Goal: Use online tool/utility: Utilize a website feature to perform a specific function

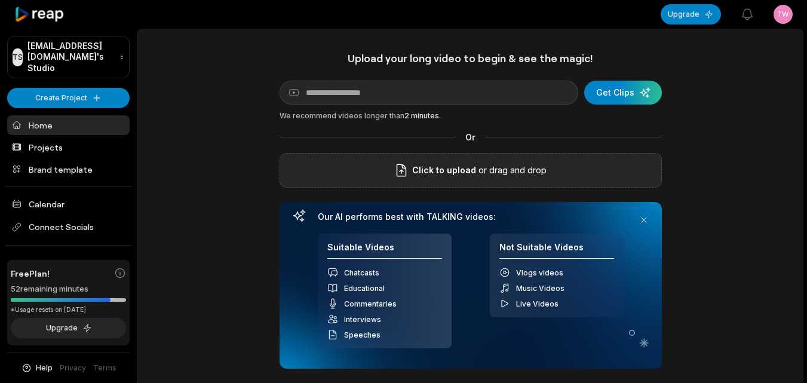
click at [345, 164] on div "Click to upload or drag and drop" at bounding box center [470, 170] width 382 height 35
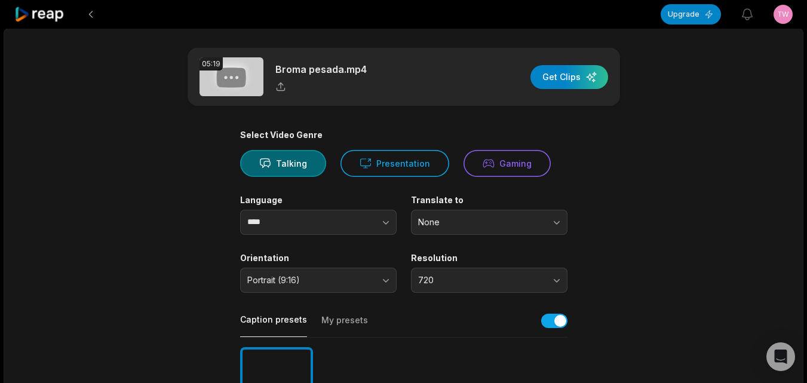
scroll to position [358, 0]
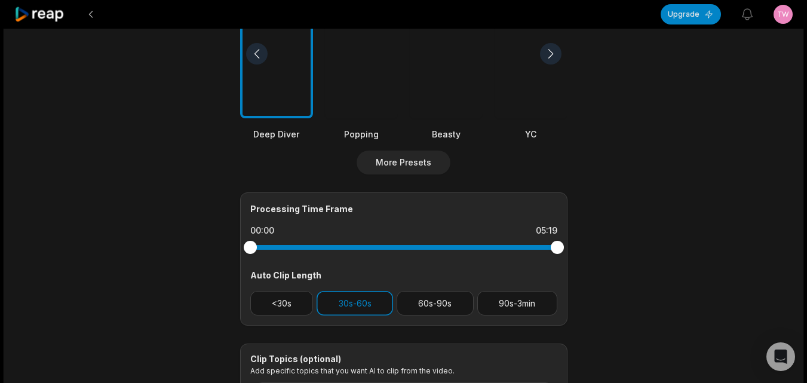
click at [685, 367] on main "05:19 Broma pesada.mp4 Get Clips Select Video Genre Talking Presentation Gaming…" at bounding box center [404, 53] width 578 height 726
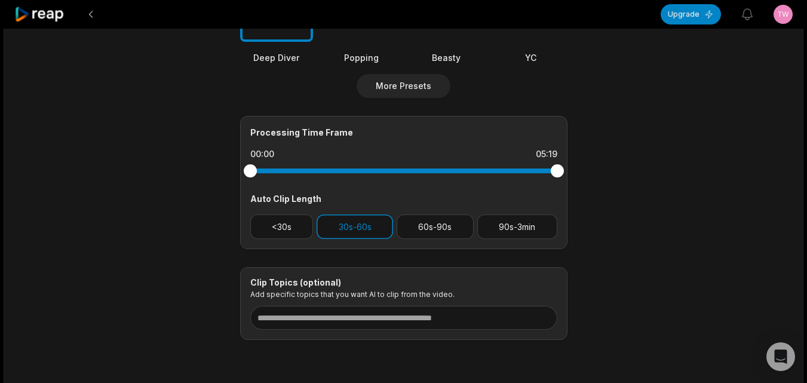
scroll to position [478, 0]
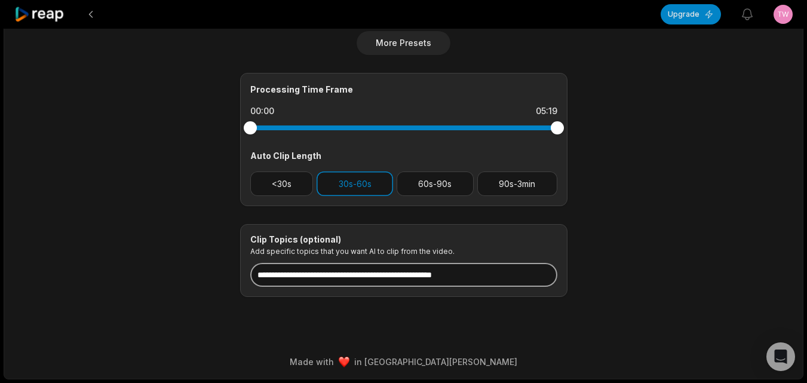
click at [349, 280] on input at bounding box center [403, 275] width 307 height 24
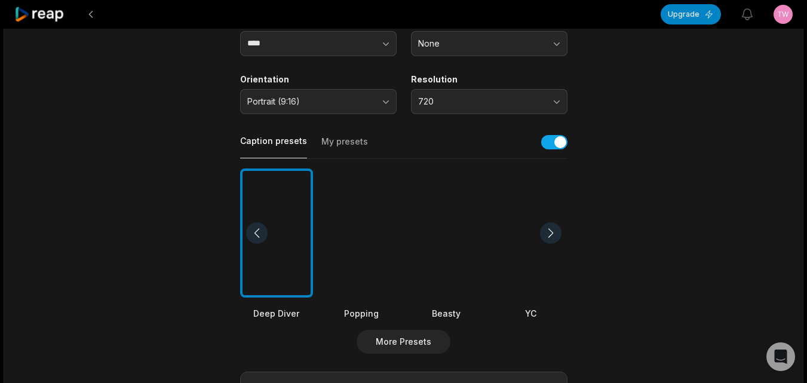
type input "**********"
click at [415, 252] on div at bounding box center [446, 233] width 73 height 130
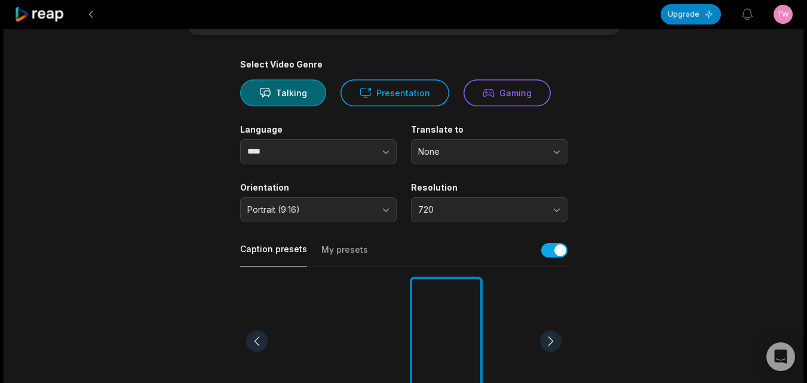
scroll to position [0, 0]
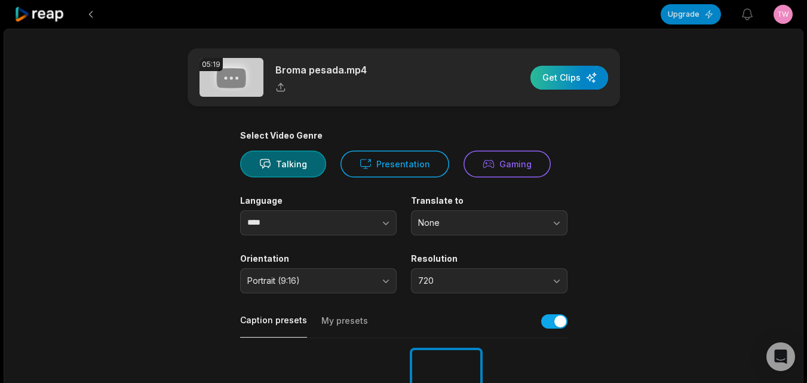
click at [581, 80] on div "button" at bounding box center [569, 78] width 78 height 24
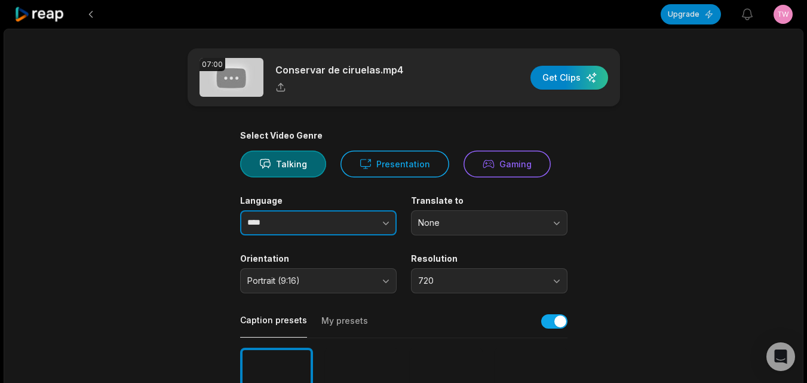
click at [386, 225] on icon "button" at bounding box center [386, 223] width 12 height 12
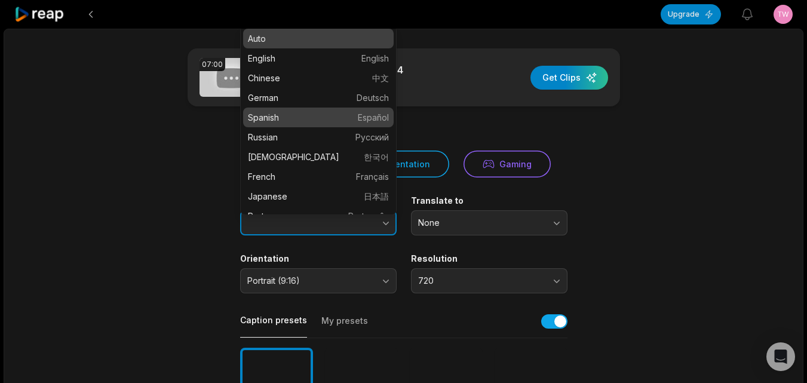
type input "*******"
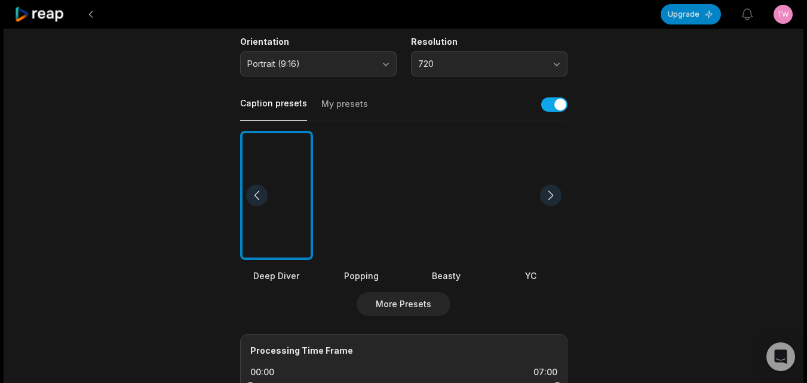
scroll to position [239, 0]
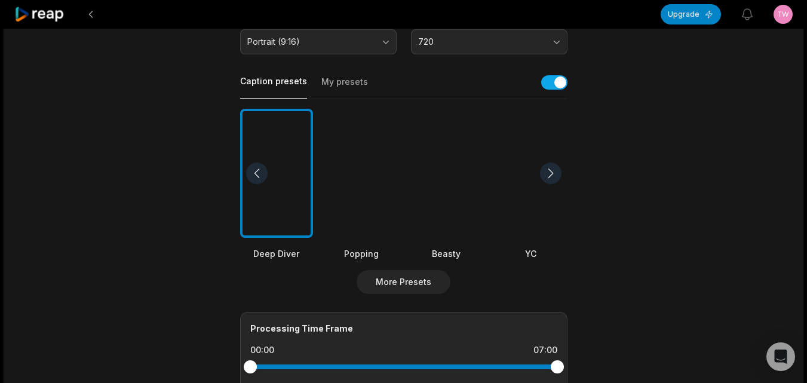
click at [445, 197] on div at bounding box center [446, 174] width 73 height 130
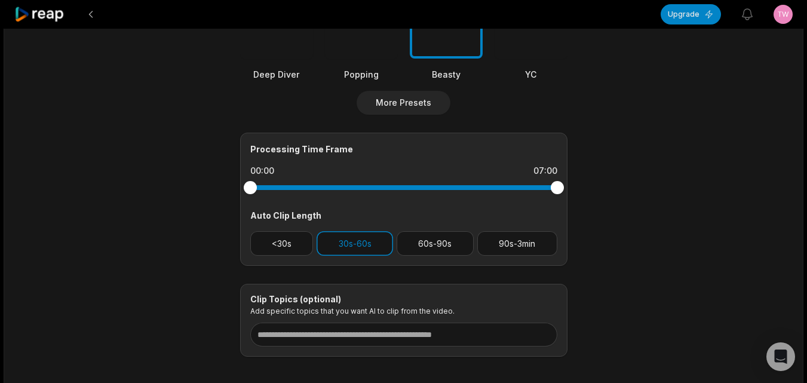
scroll to position [478, 0]
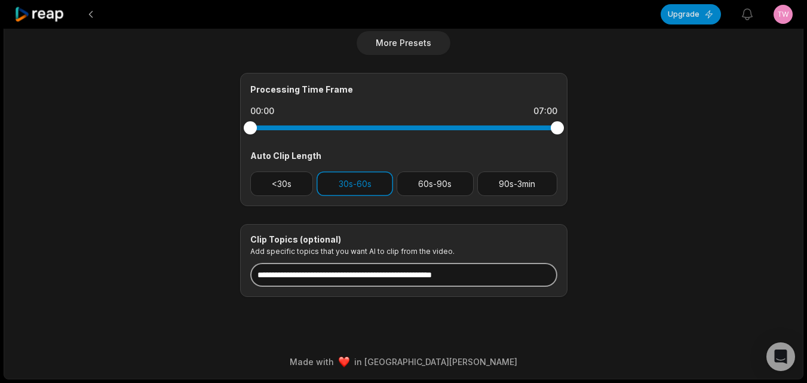
click at [388, 280] on input at bounding box center [403, 275] width 307 height 24
paste input "**********"
type input "*"
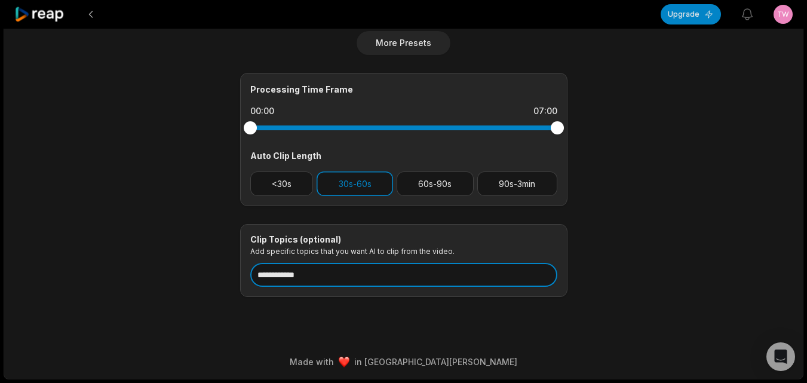
drag, startPoint x: 328, startPoint y: 274, endPoint x: 241, endPoint y: 279, distance: 87.3
click at [241, 279] on div "**********" at bounding box center [403, 260] width 327 height 73
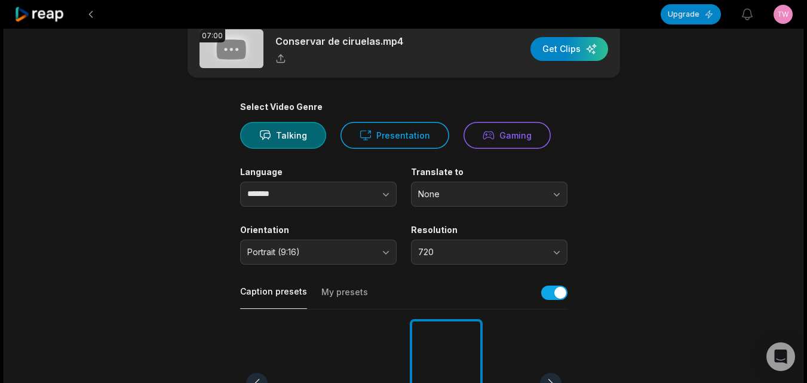
scroll to position [0, 0]
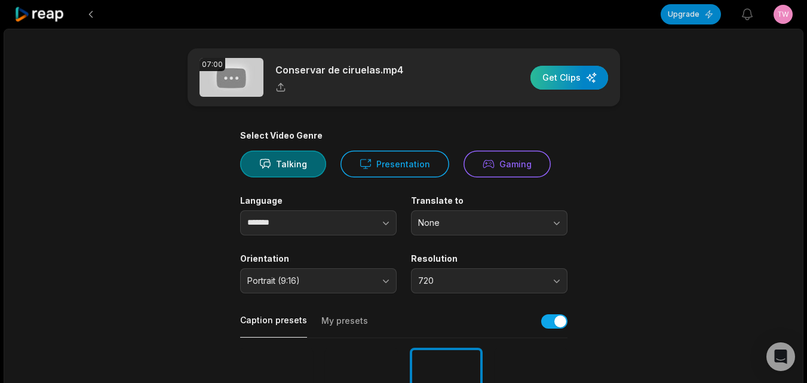
type input "**********"
click at [561, 81] on div "button" at bounding box center [569, 78] width 78 height 24
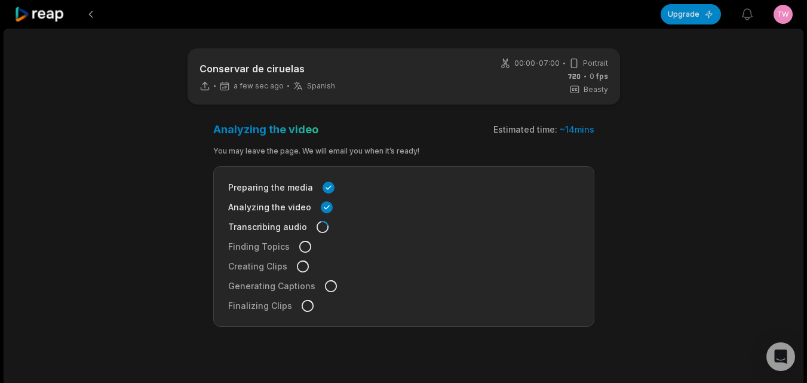
drag, startPoint x: 59, startPoint y: 15, endPoint x: 140, endPoint y: 62, distance: 93.9
click at [58, 15] on icon at bounding box center [39, 15] width 51 height 16
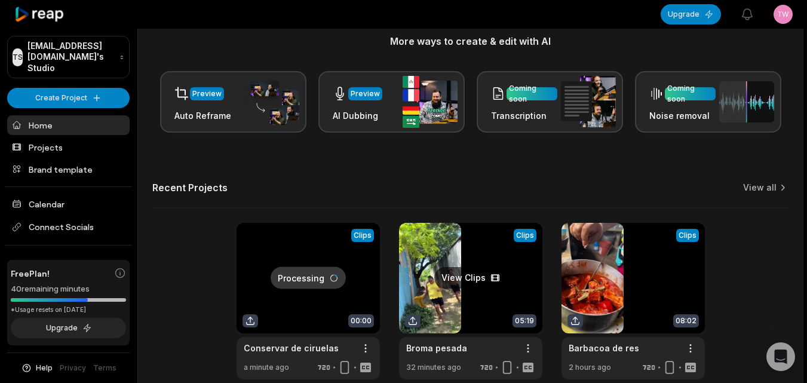
scroll to position [239, 0]
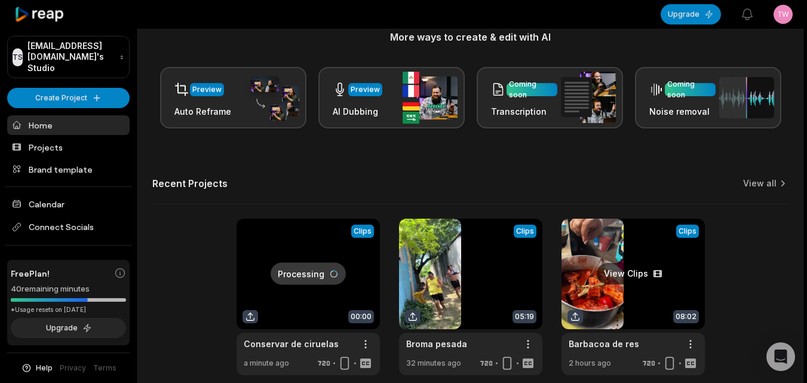
click at [674, 308] on link at bounding box center [632, 297] width 143 height 156
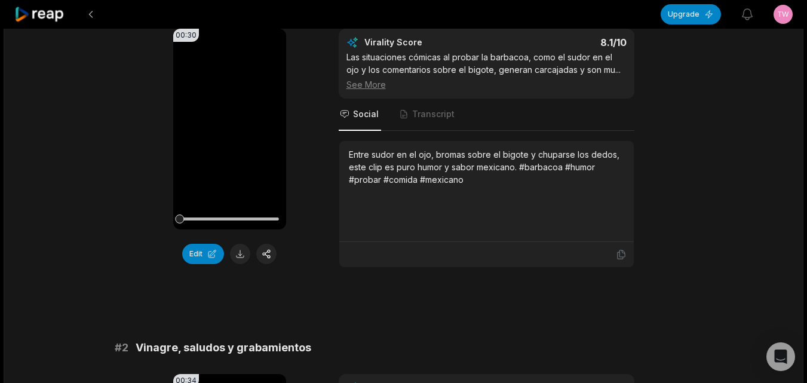
scroll to position [179, 0]
